Goal: Find specific page/section: Find specific page/section

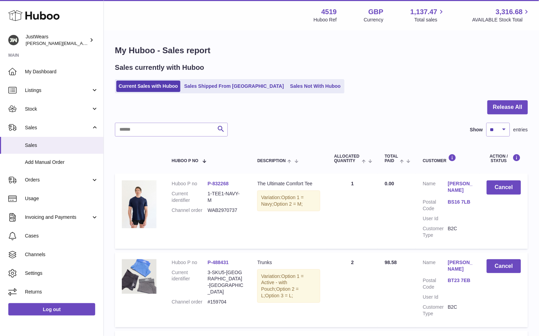
click at [25, 18] on icon at bounding box center [33, 16] width 51 height 14
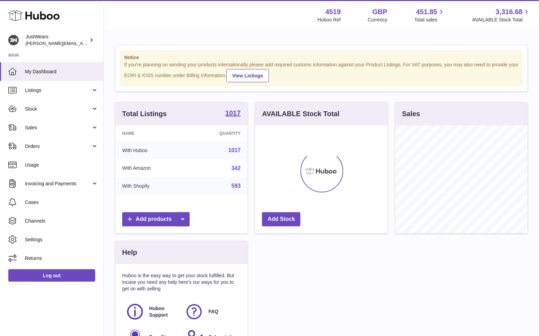
scroll to position [108, 132]
click at [62, 132] on link "Sales" at bounding box center [51, 127] width 103 height 19
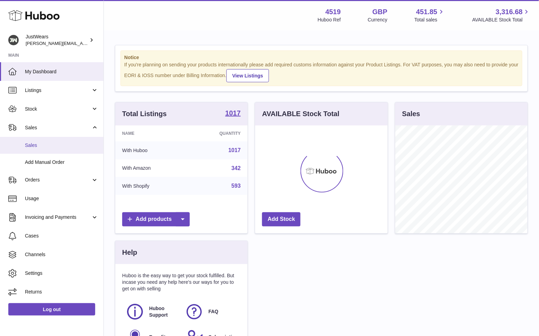
click at [54, 148] on span "Sales" at bounding box center [61, 145] width 73 height 7
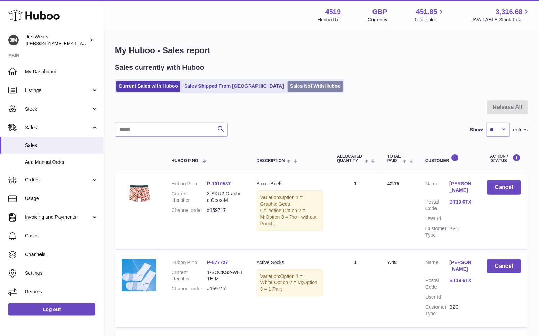
click at [292, 87] on link "Sales Not With Huboo" at bounding box center [314, 86] width 55 height 11
